Goal: Information Seeking & Learning: Learn about a topic

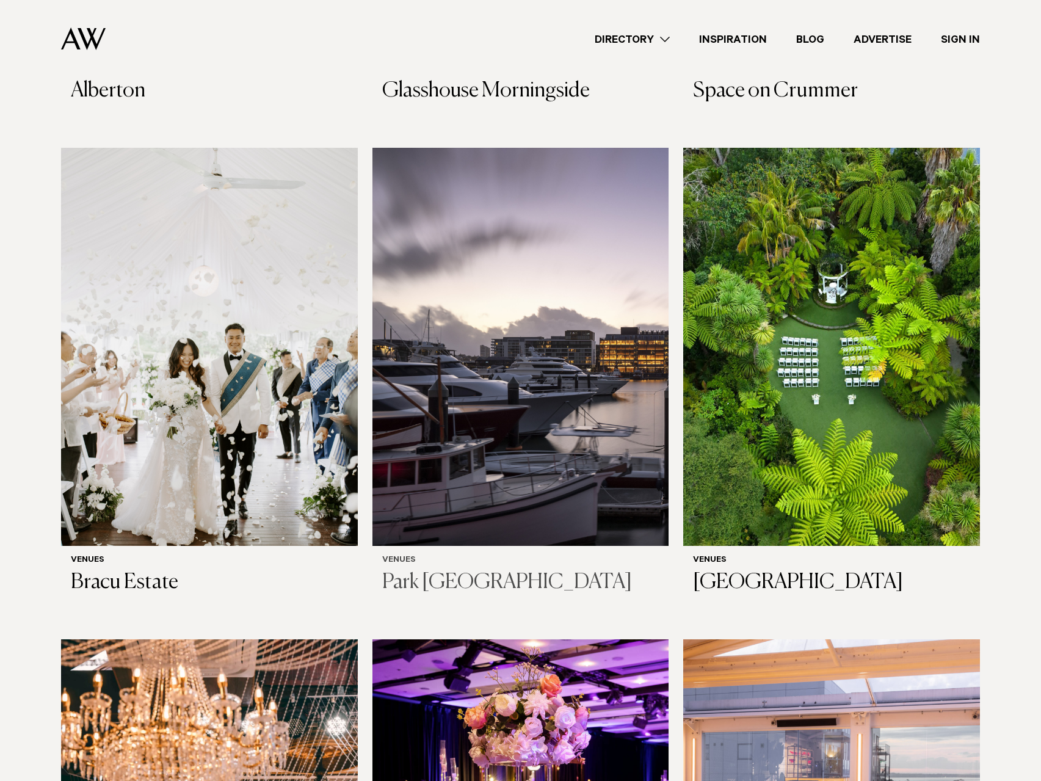
scroll to position [793, 0]
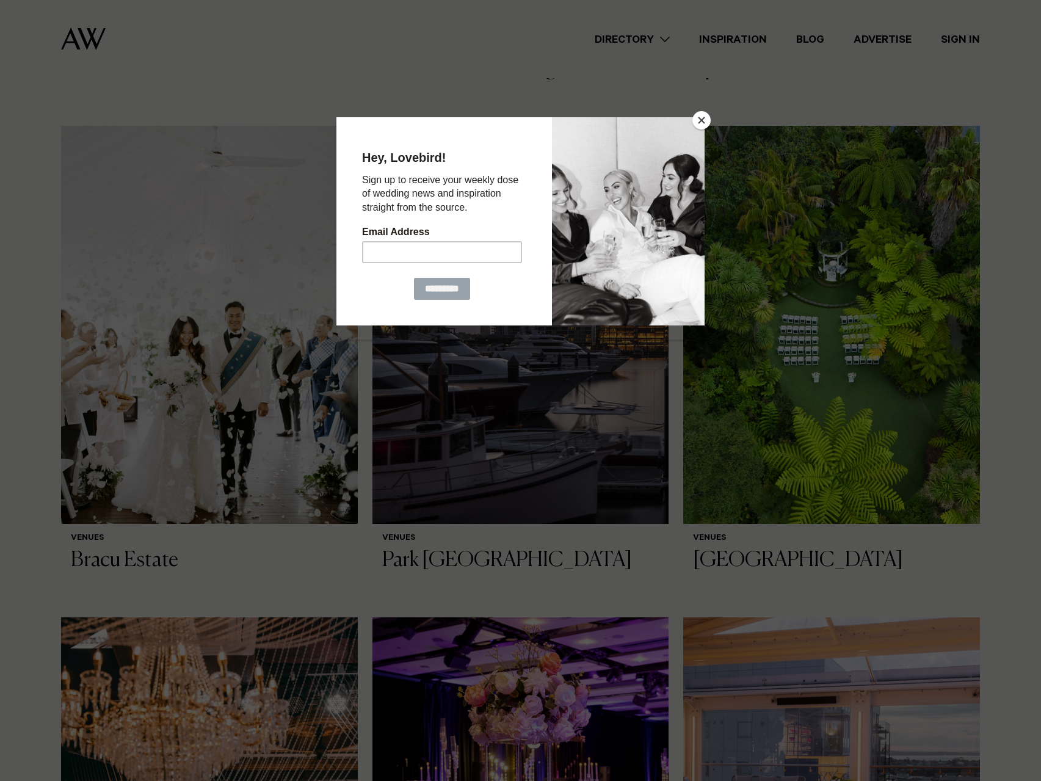
click at [696, 121] on button "Close" at bounding box center [701, 120] width 18 height 18
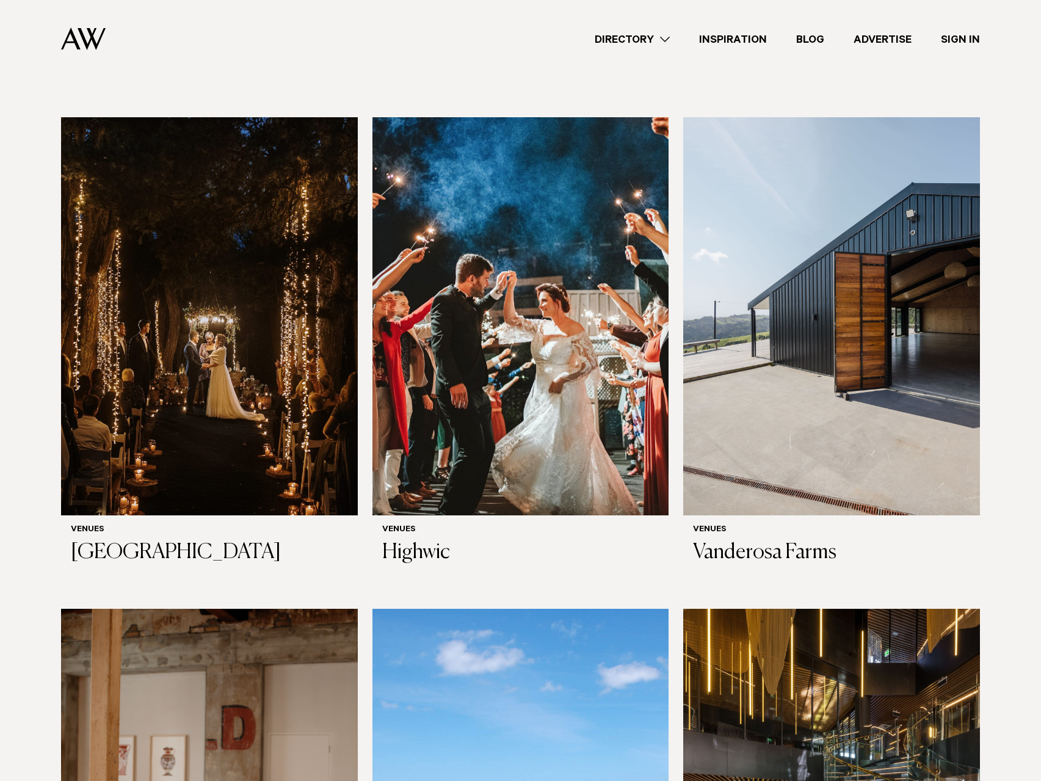
scroll to position [5798, 0]
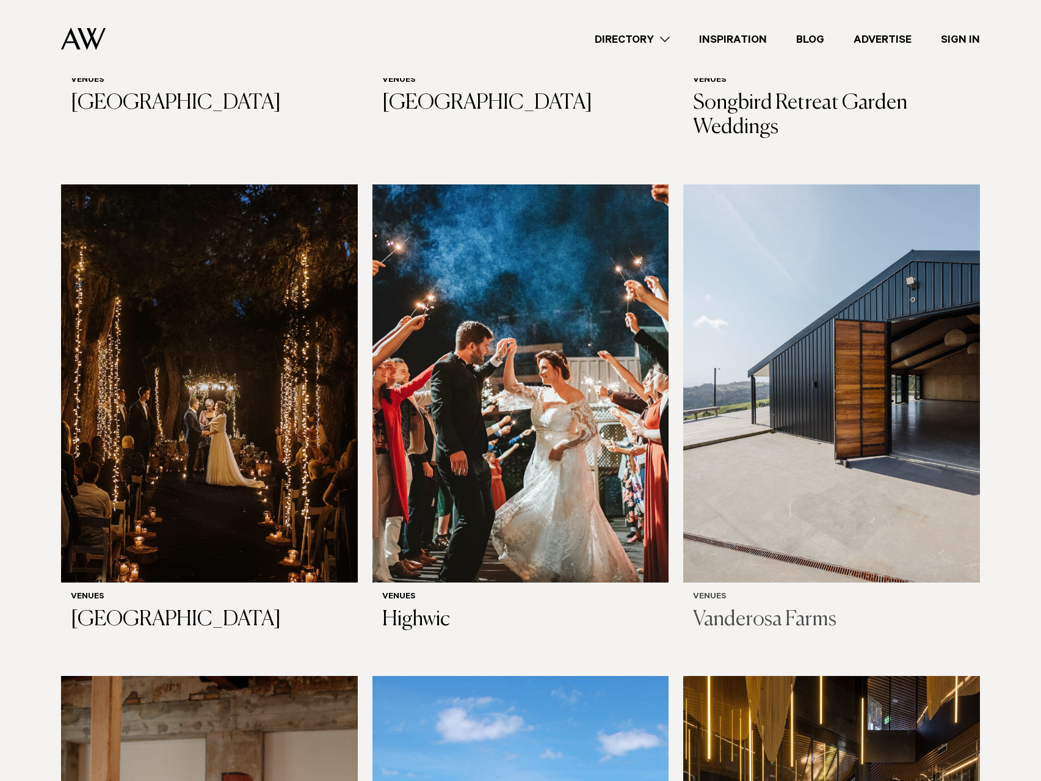
click at [826, 248] on img at bounding box center [831, 383] width 297 height 398
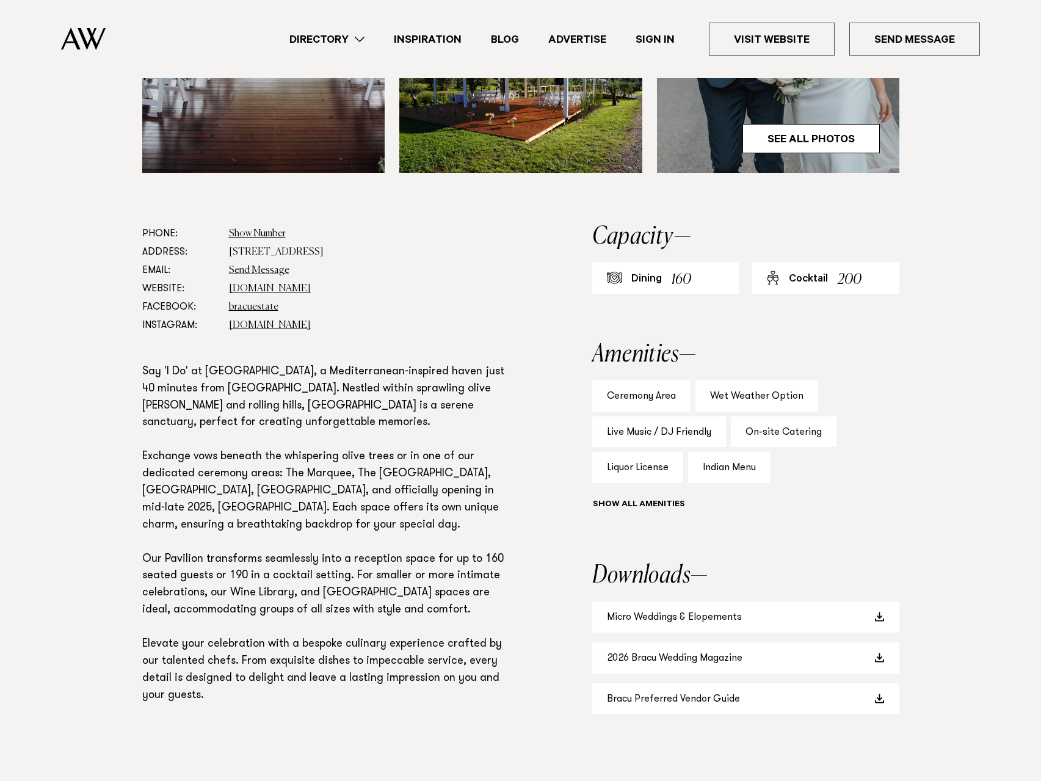
scroll to position [549, 0]
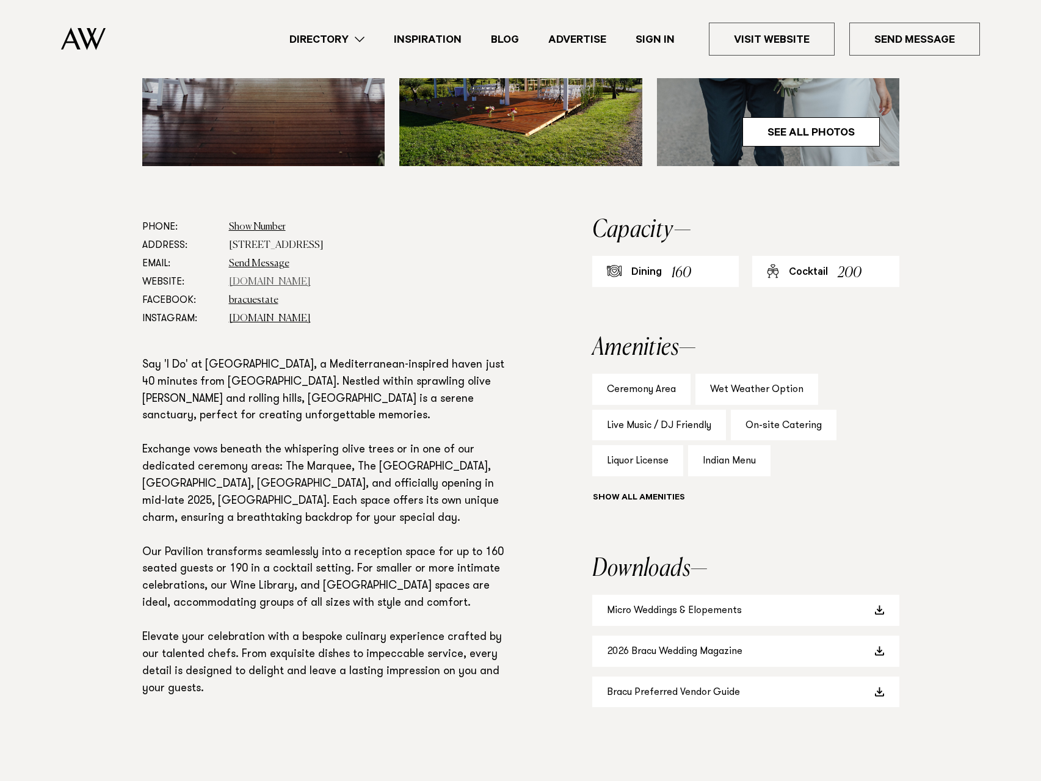
click at [253, 283] on link "bracu.co.nz" at bounding box center [270, 282] width 82 height 10
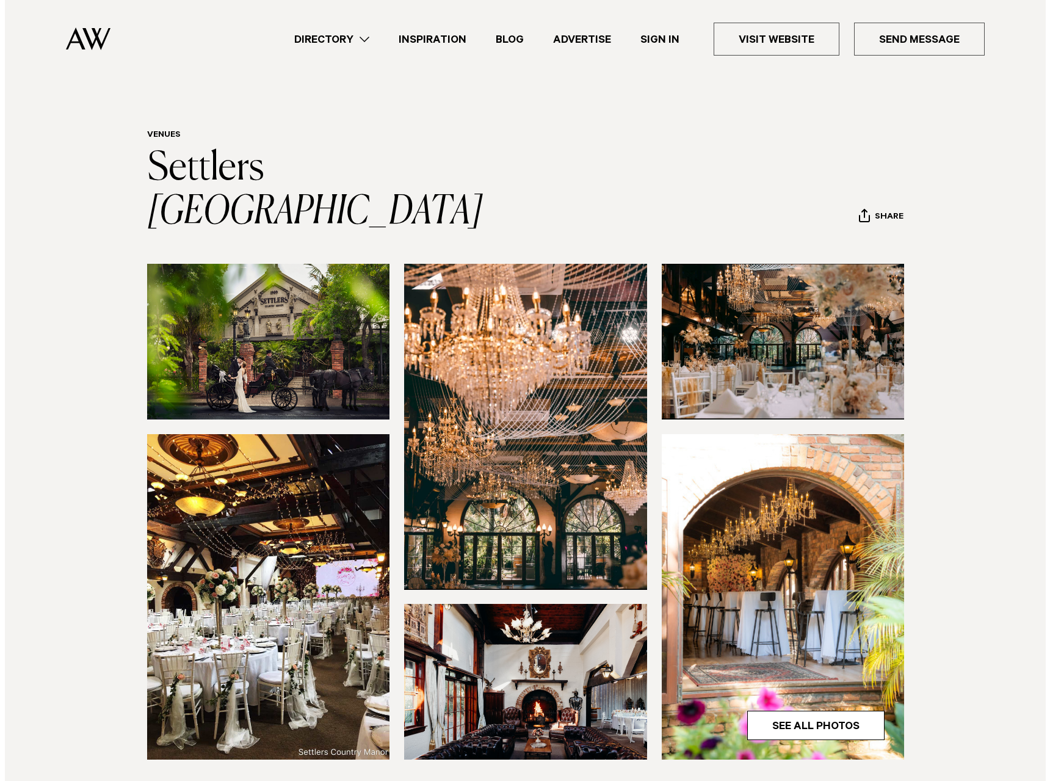
scroll to position [122, 0]
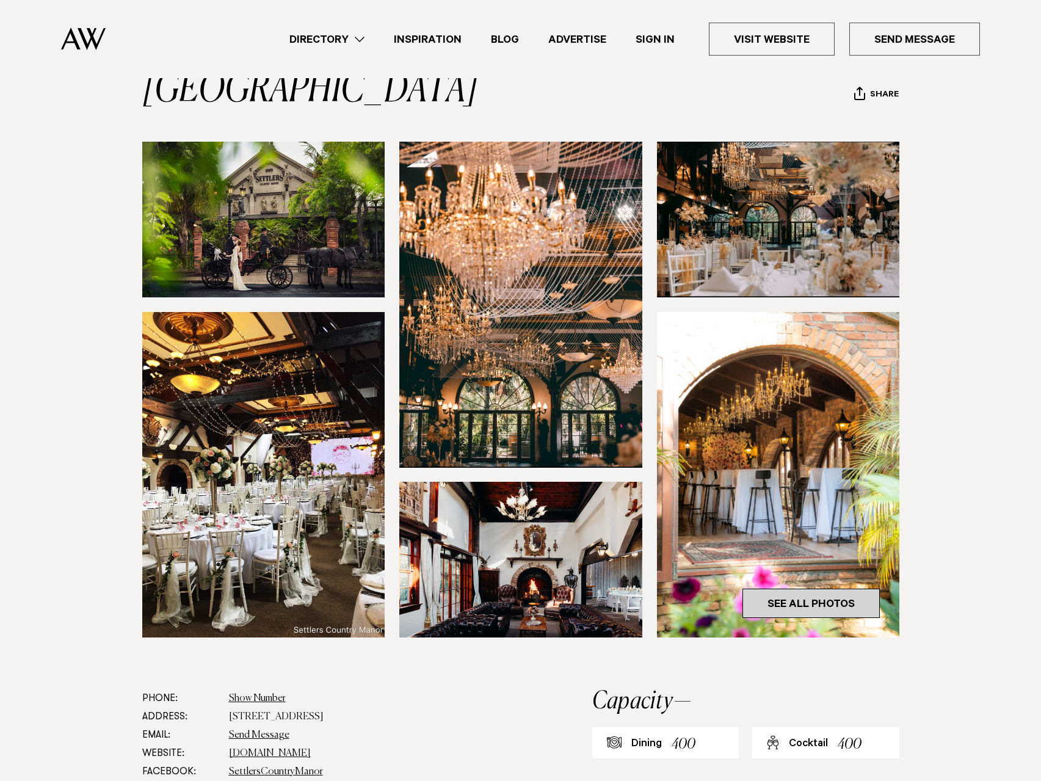
click at [809, 588] on link "See All Photos" at bounding box center [810, 602] width 137 height 29
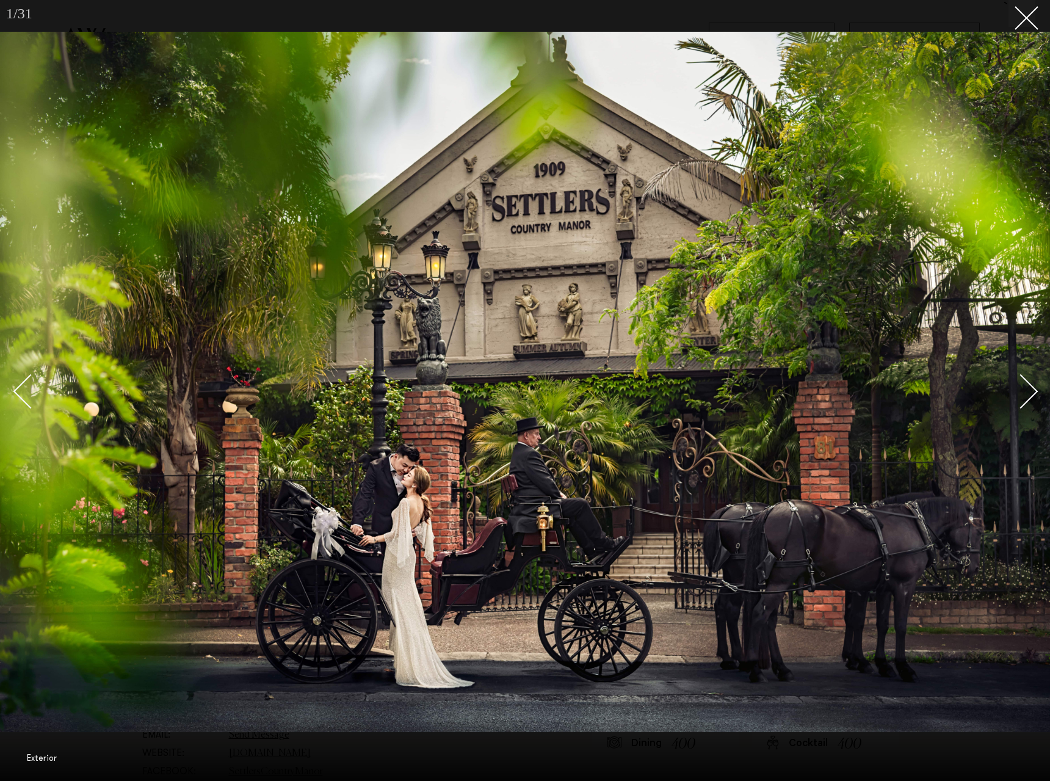
click at [1025, 386] on div "Next slide" at bounding box center [1020, 390] width 35 height 35
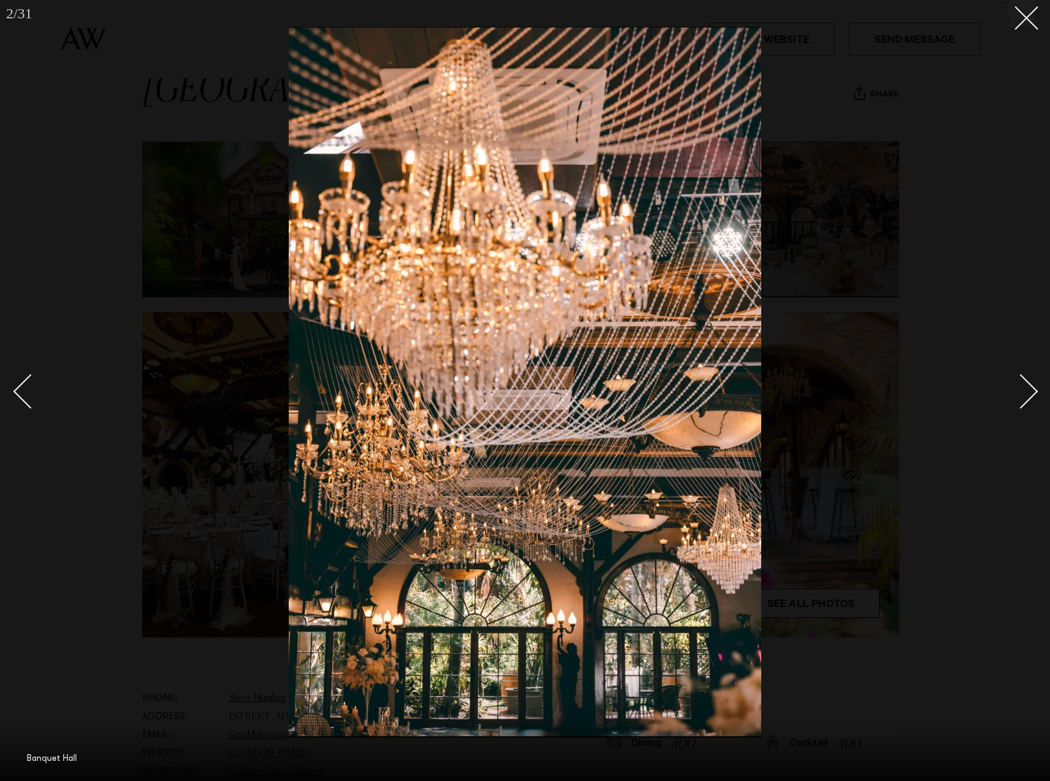
click at [1033, 389] on div "Next slide" at bounding box center [1020, 390] width 35 height 35
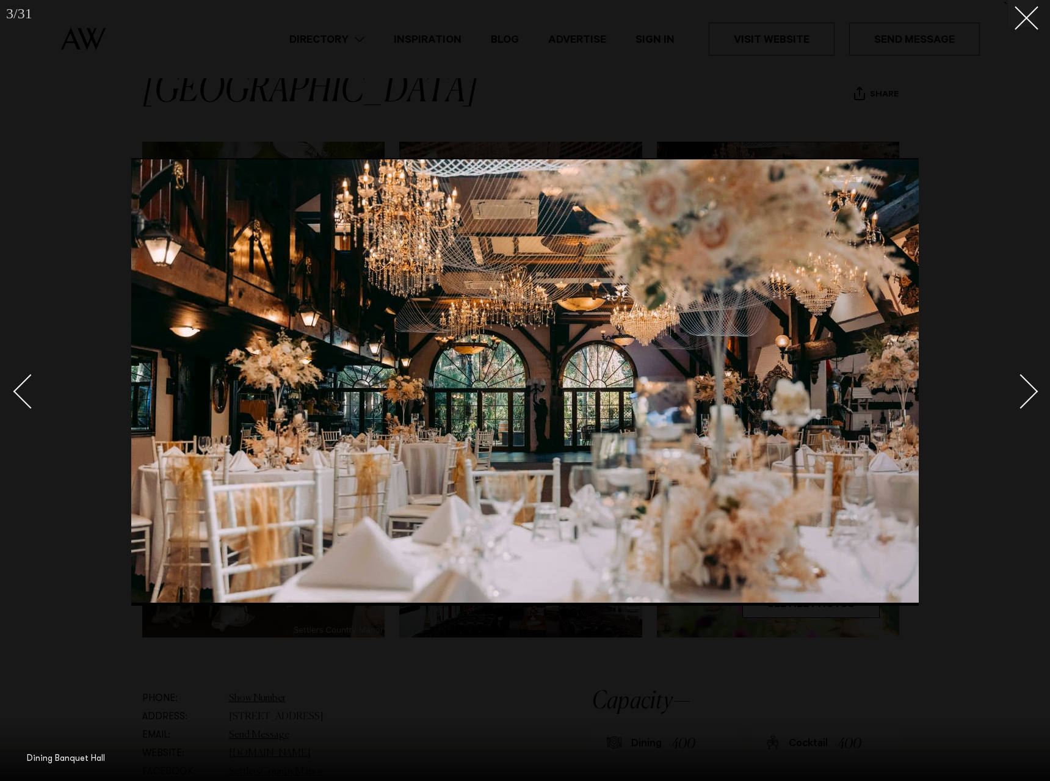
click at [1033, 389] on div "Next slide" at bounding box center [1020, 390] width 35 height 35
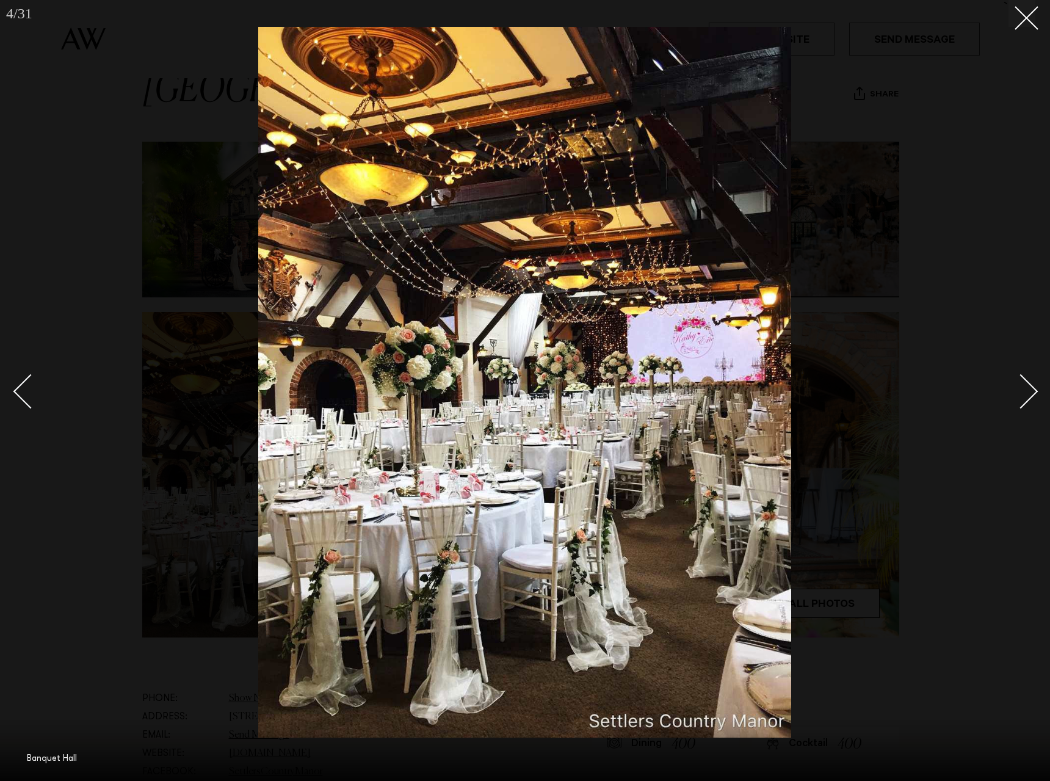
click at [1033, 389] on div "Next slide" at bounding box center [1020, 390] width 35 height 35
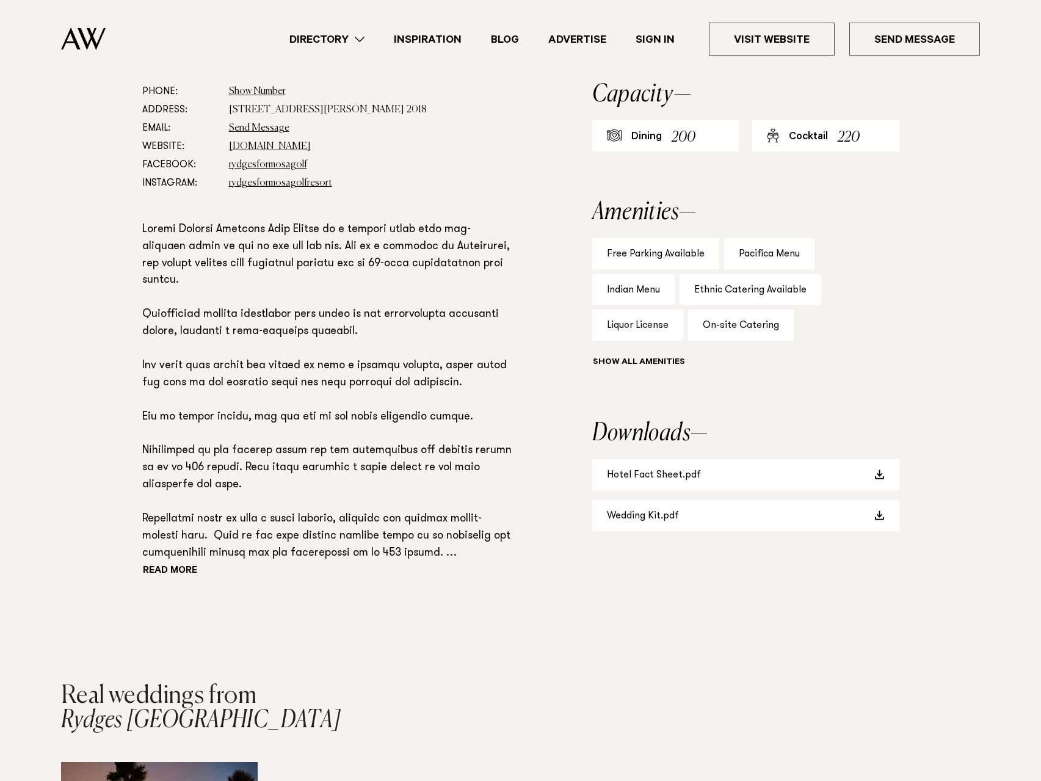
scroll to position [732, 0]
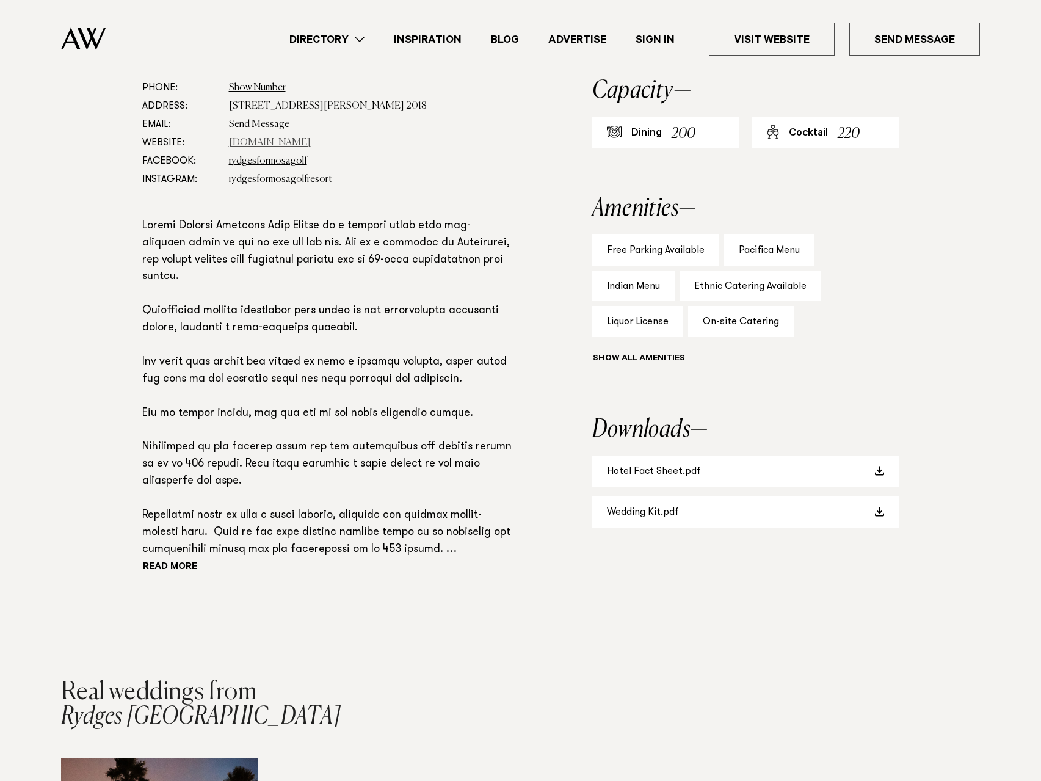
click at [270, 143] on link "www.rydges.com" at bounding box center [270, 143] width 82 height 10
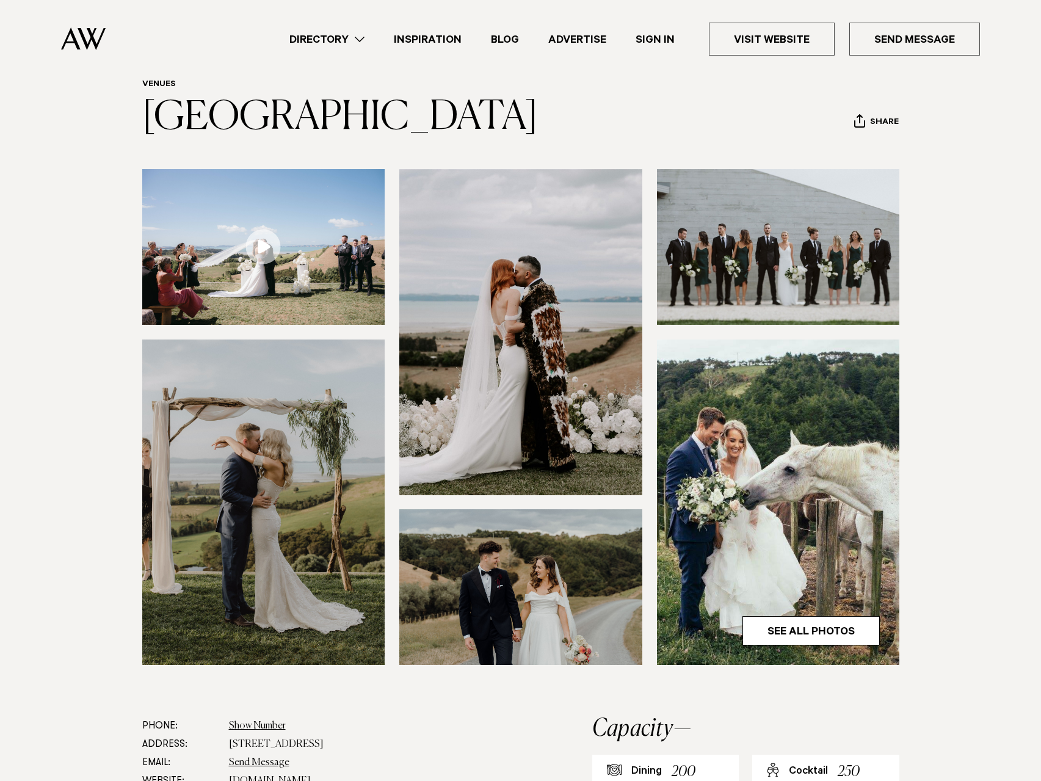
scroll to position [305, 0]
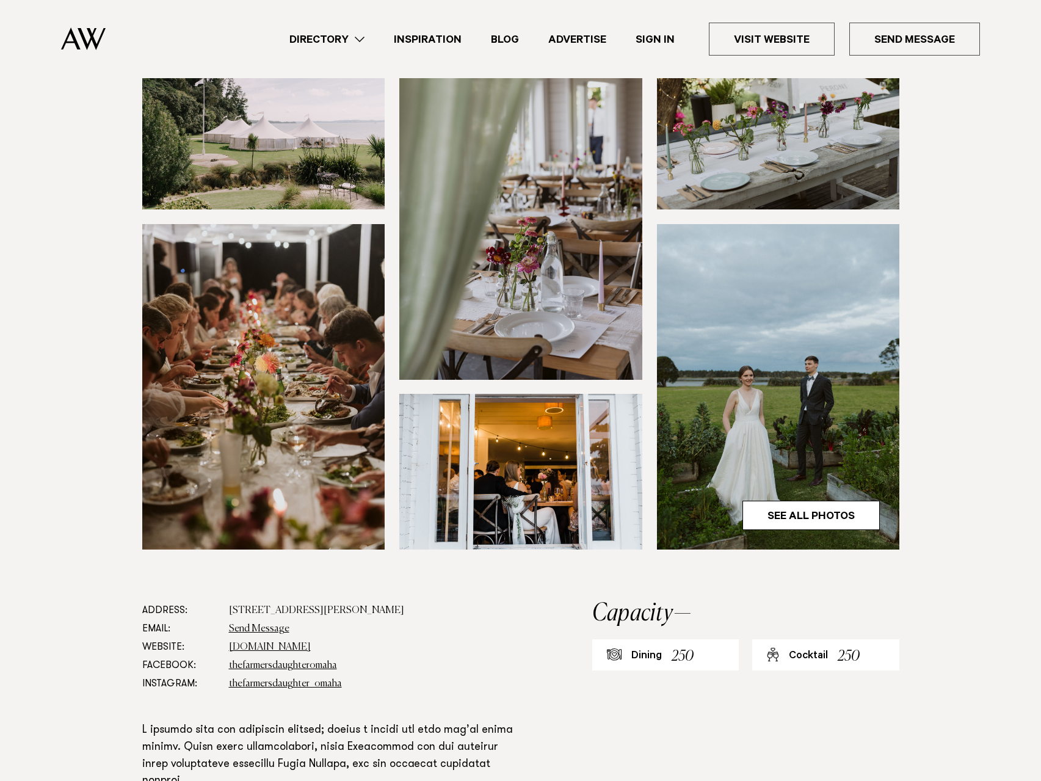
scroll to position [183, 0]
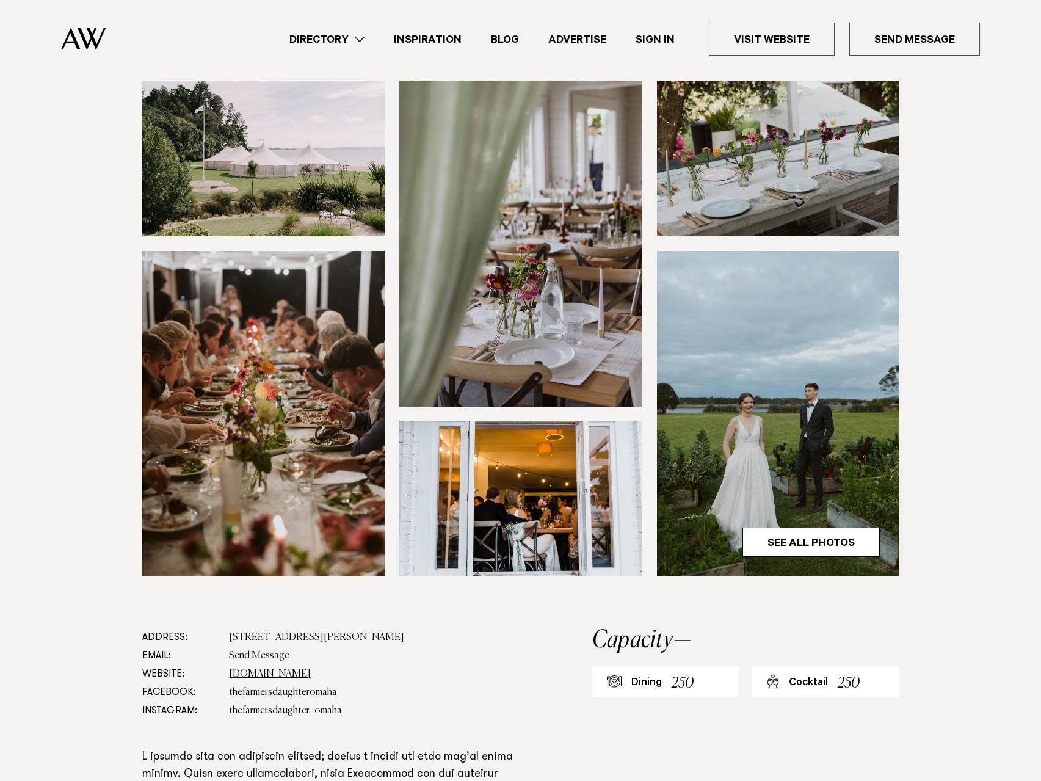
click at [844, 436] on img at bounding box center [778, 413] width 243 height 325
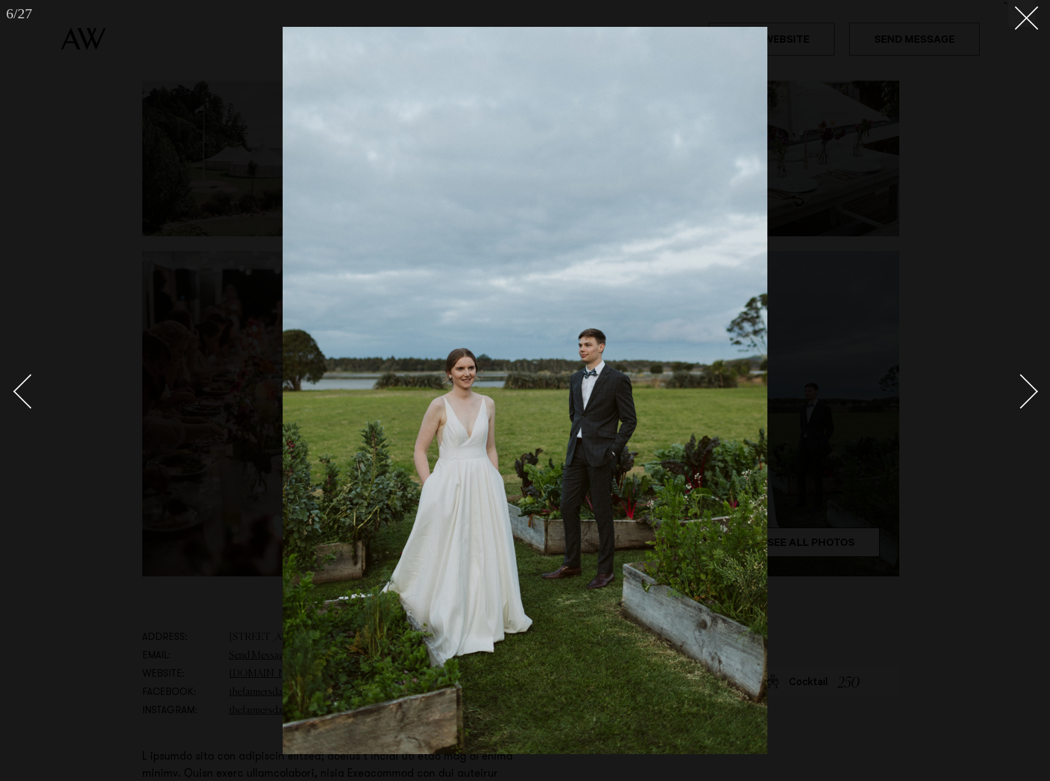
click at [1028, 392] on div "Next slide" at bounding box center [1020, 390] width 35 height 35
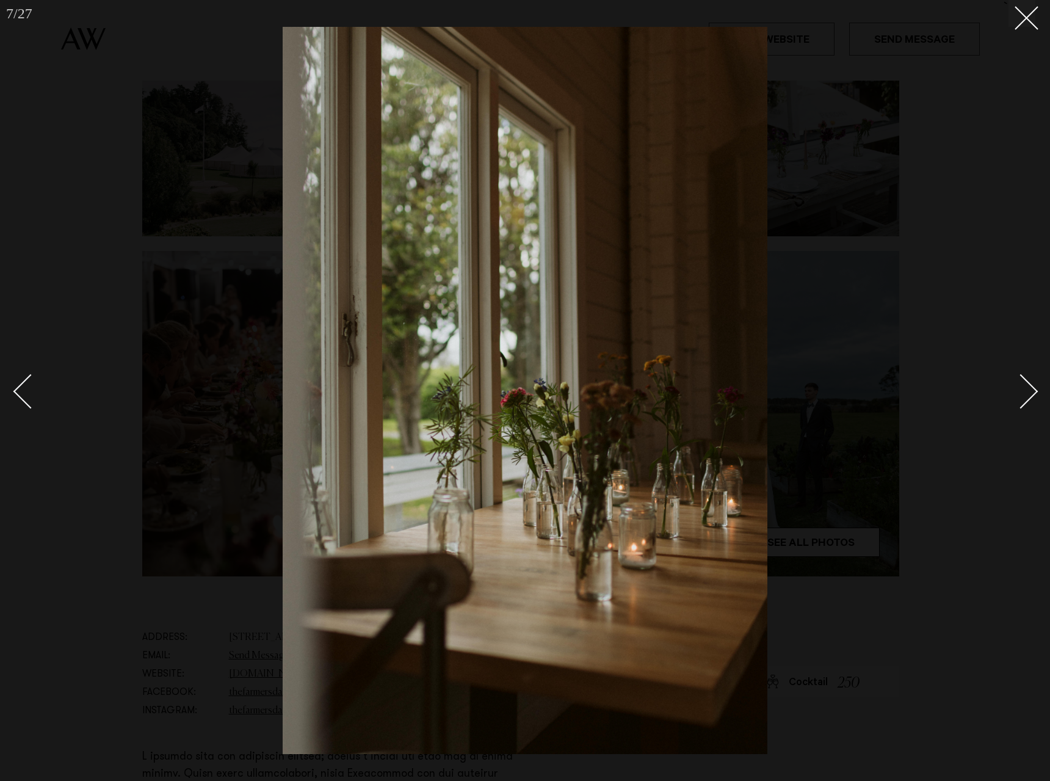
click at [1028, 392] on div "Next slide" at bounding box center [1020, 390] width 35 height 35
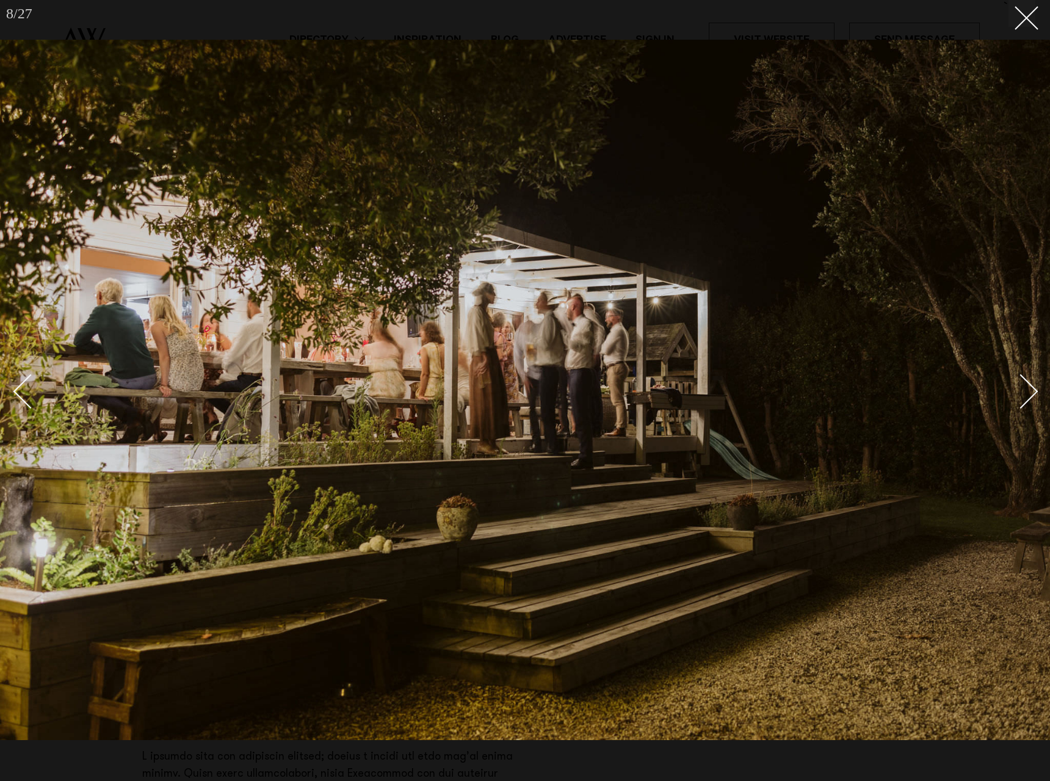
click at [1028, 392] on div "Next slide" at bounding box center [1020, 390] width 35 height 35
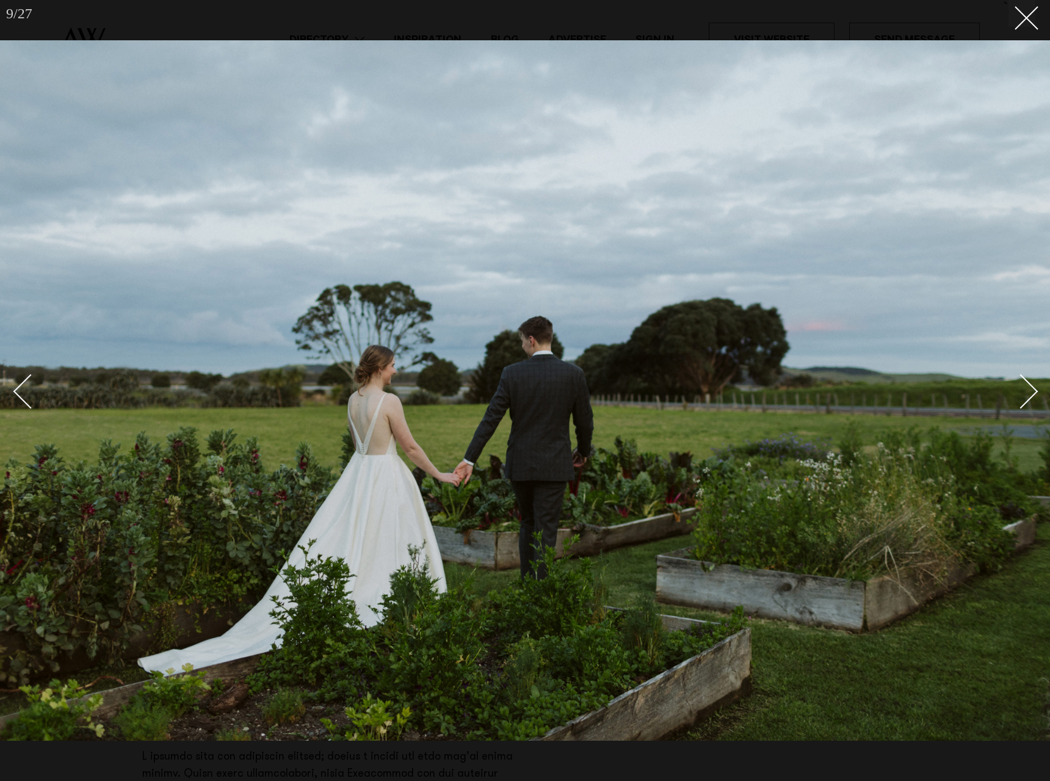
click at [1028, 392] on div "Next slide" at bounding box center [1020, 390] width 35 height 35
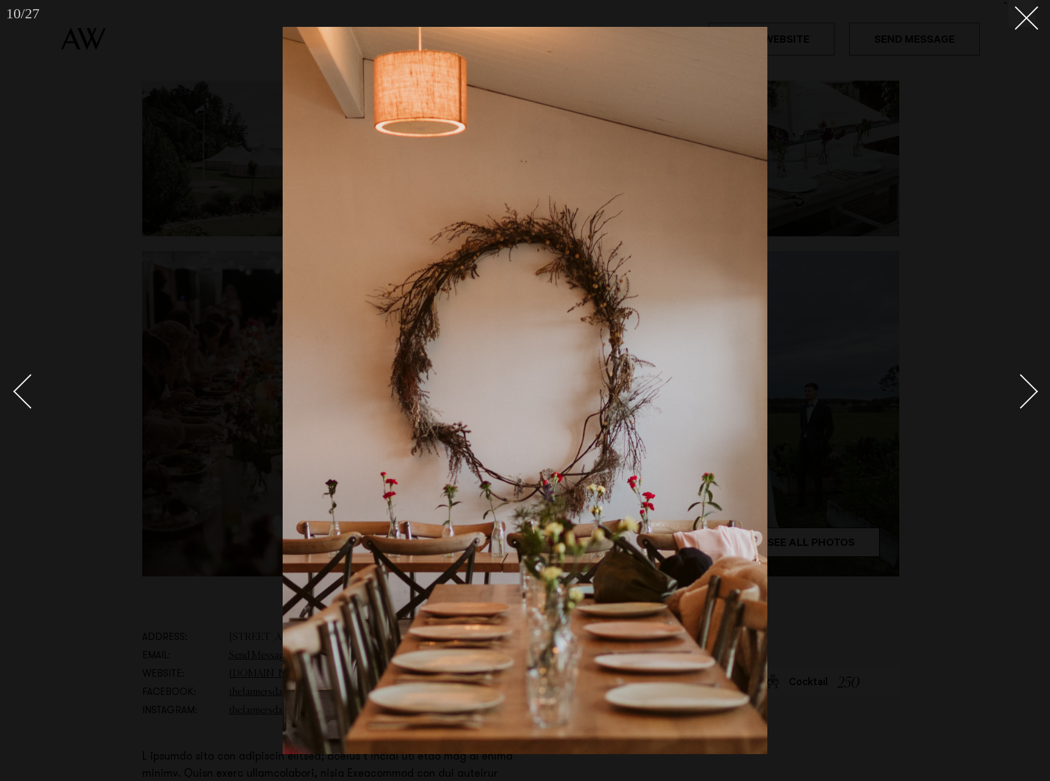
click at [1028, 392] on div "Next slide" at bounding box center [1020, 390] width 35 height 35
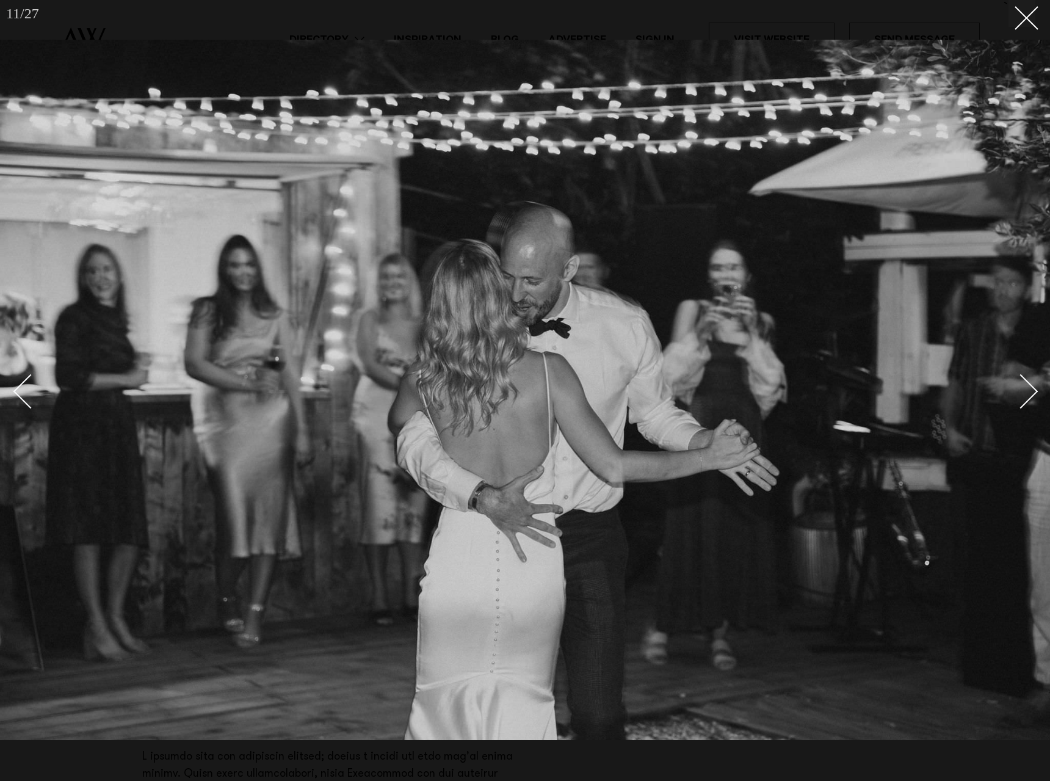
click at [1028, 392] on div "Next slide" at bounding box center [1020, 390] width 35 height 35
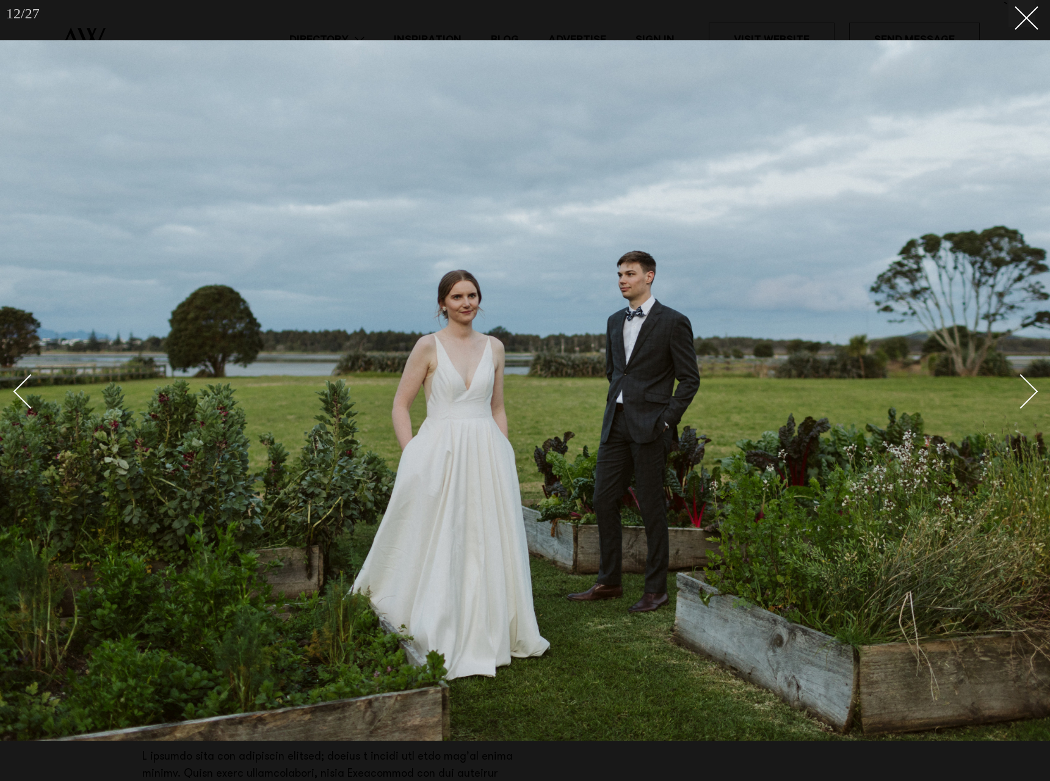
click at [1028, 392] on div "Next slide" at bounding box center [1020, 390] width 35 height 35
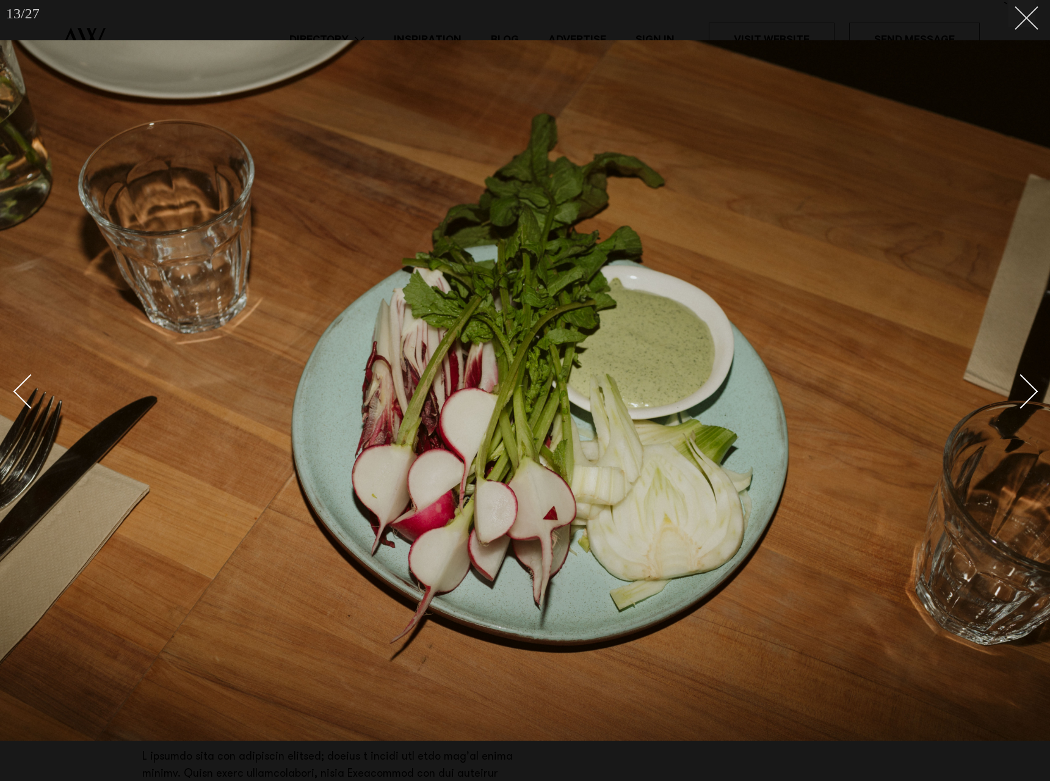
click at [1028, 18] on icon at bounding box center [1021, 13] width 15 height 15
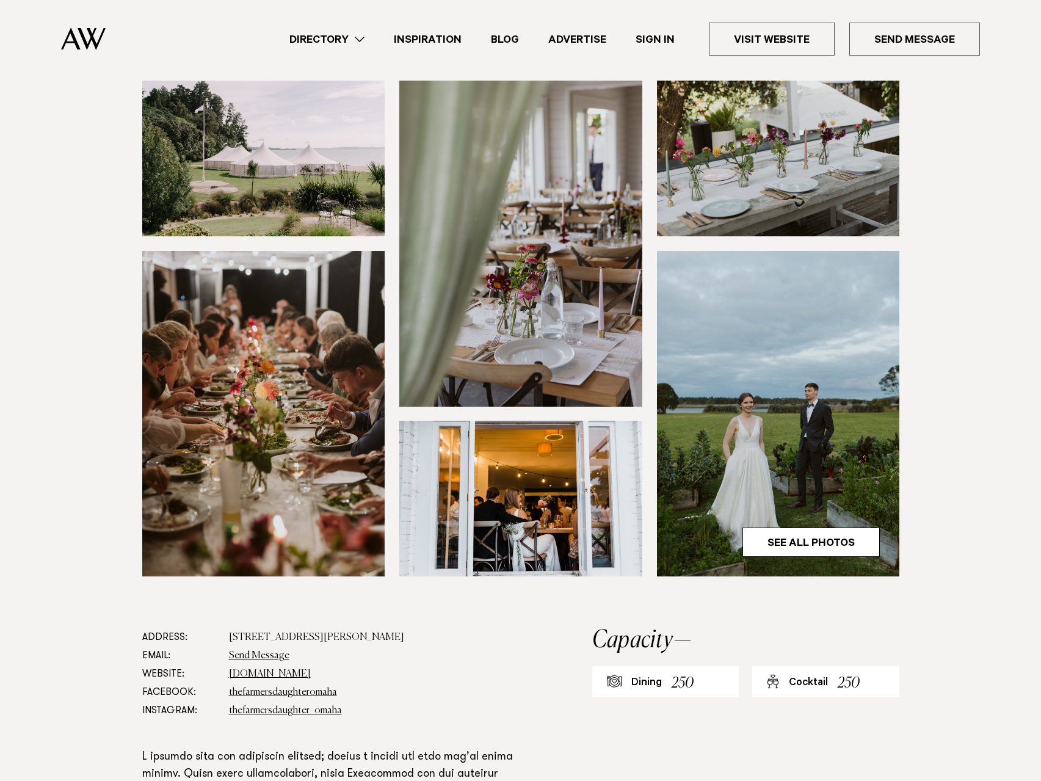
scroll to position [671, 0]
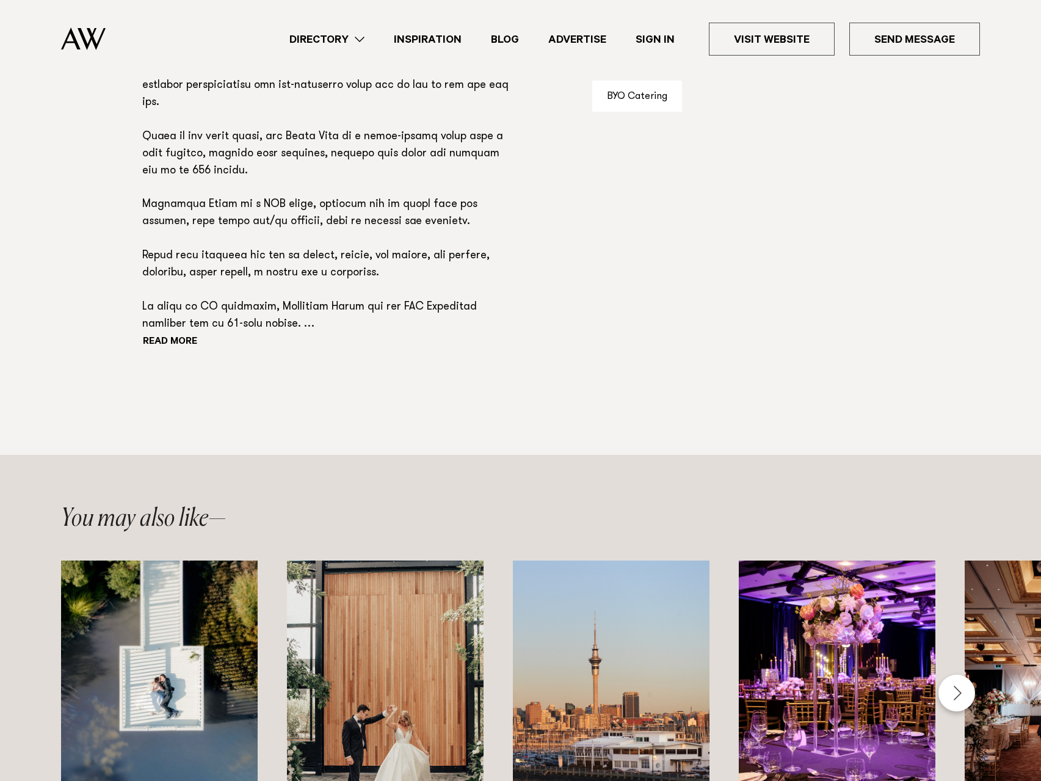
scroll to position [915, 0]
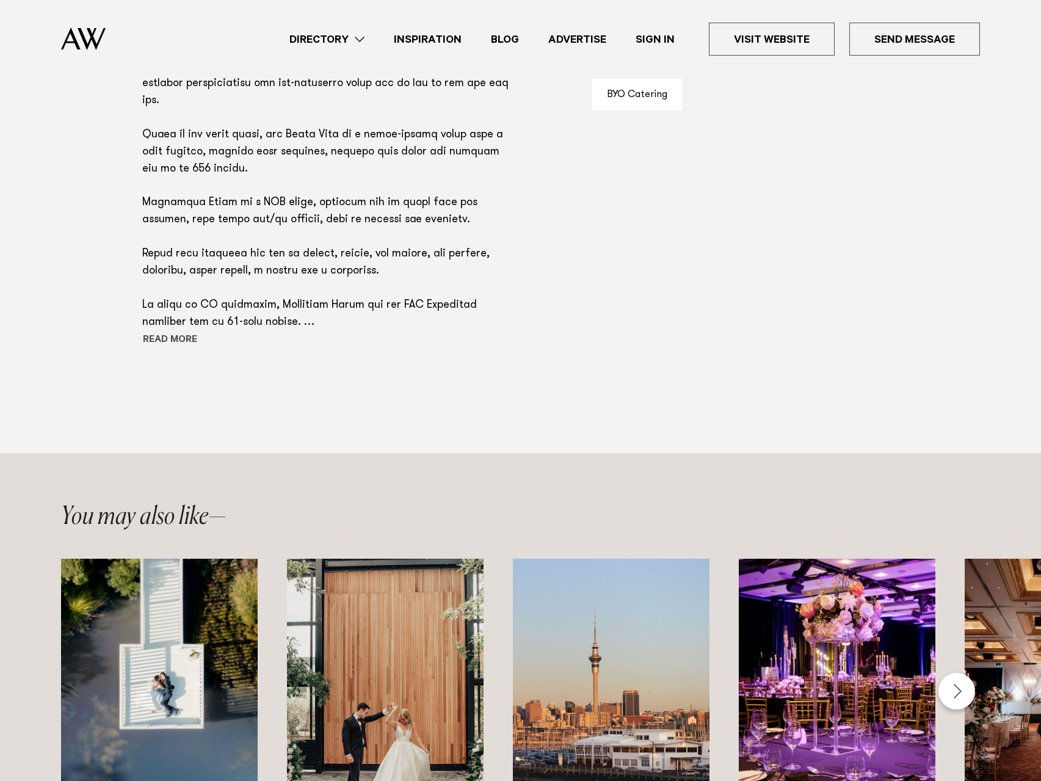
click at [165, 337] on button "Read more" at bounding box center [197, 340] width 110 height 18
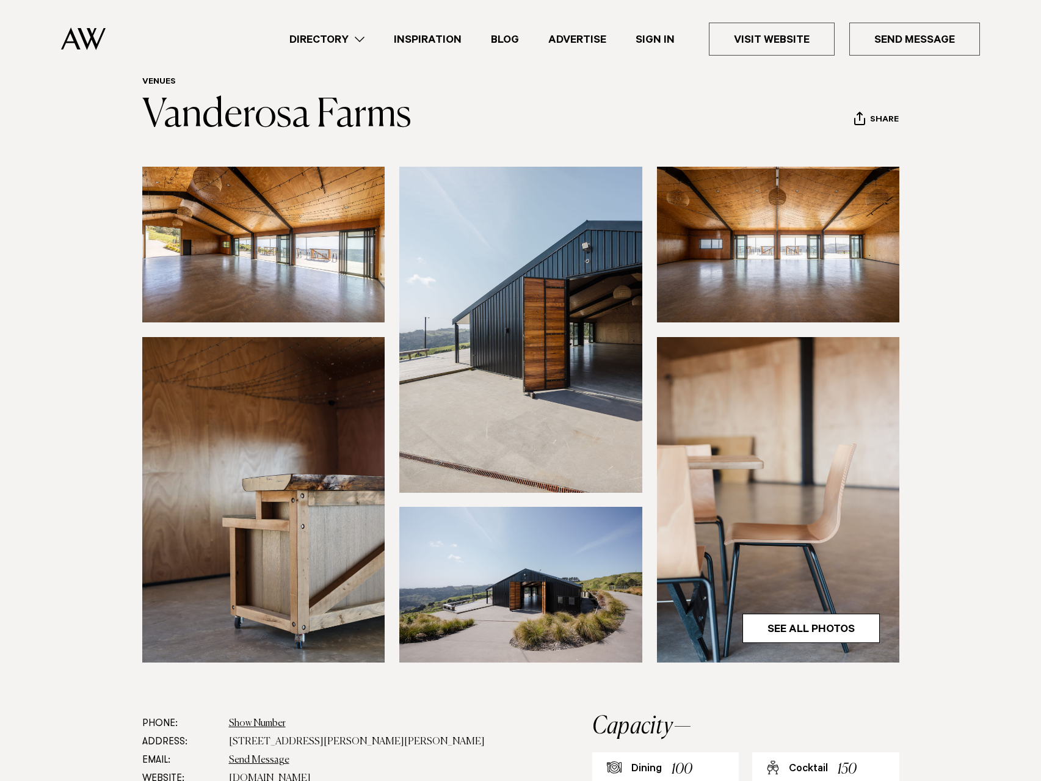
scroll to position [41, 0]
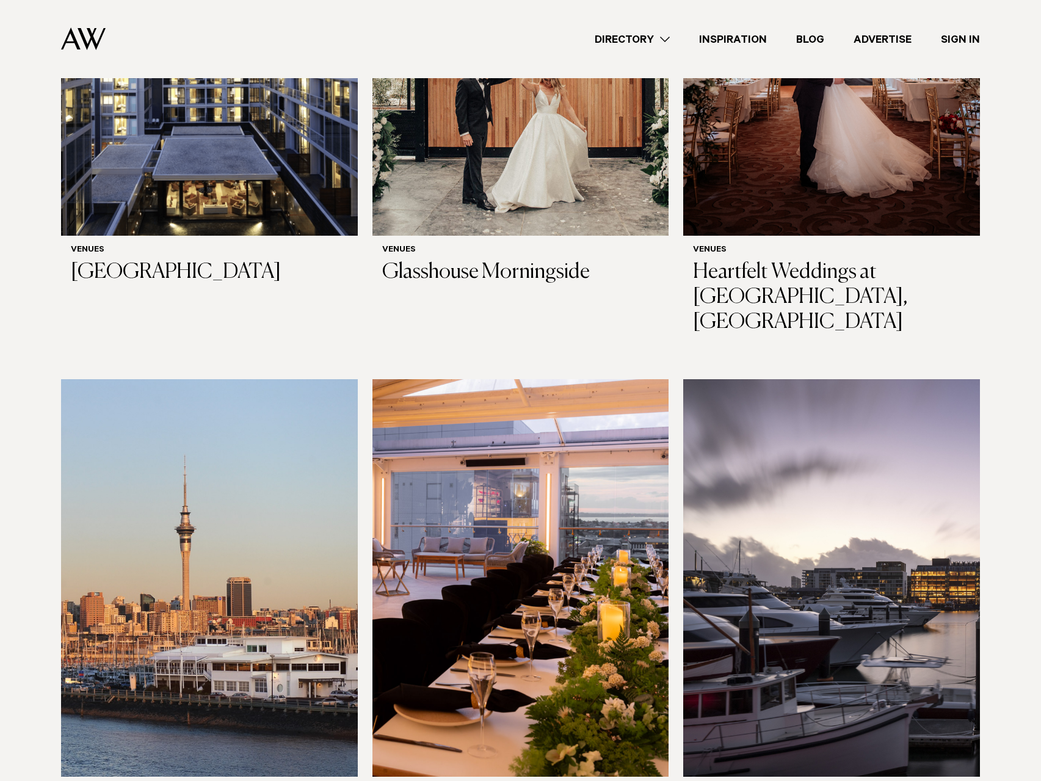
scroll to position [610, 0]
